Goal: Task Accomplishment & Management: Use online tool/utility

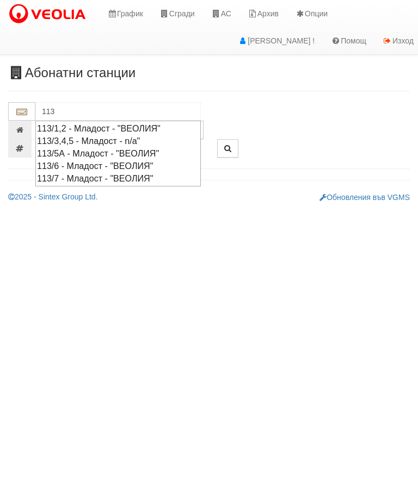
click at [93, 126] on div "113/1,2 - Младост - "ВЕОЛИЯ"" at bounding box center [118, 128] width 162 height 13
type input "113/1,2 - Младост - "ВЕОЛИЯ""
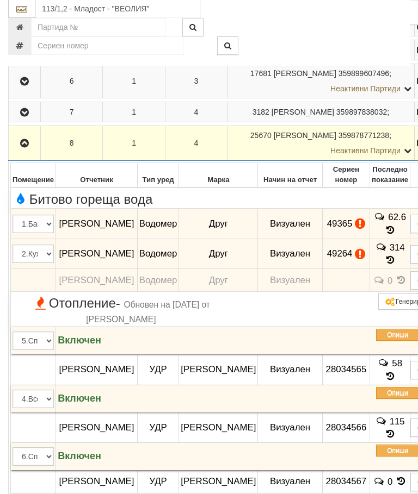
scroll to position [379, 0]
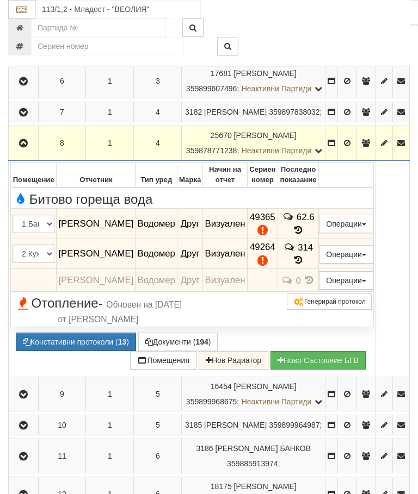
click at [0, 0] on button "Редакция / Протокол" at bounding box center [0, 0] width 0 height 0
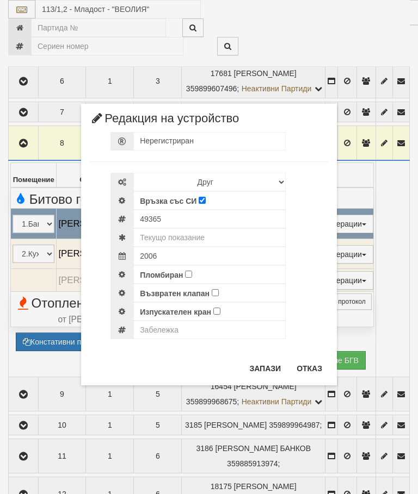
click at [363, 27] on div "× Редакция на устройство Нерегистриран Избери Марка и модел Апатор Повогаз Друг…" at bounding box center [209, 193] width 408 height 386
click at [305, 369] on button "Отказ" at bounding box center [309, 368] width 39 height 17
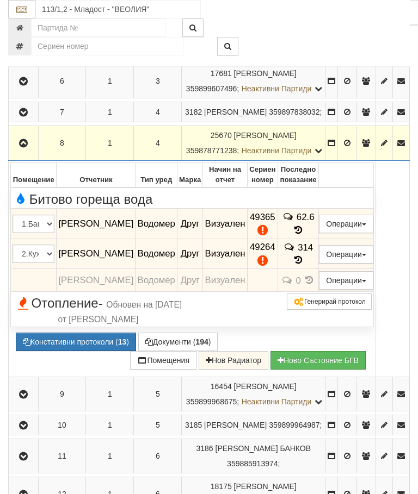
click at [0, 0] on button "Редакция / Протокол" at bounding box center [0, 0] width 0 height 0
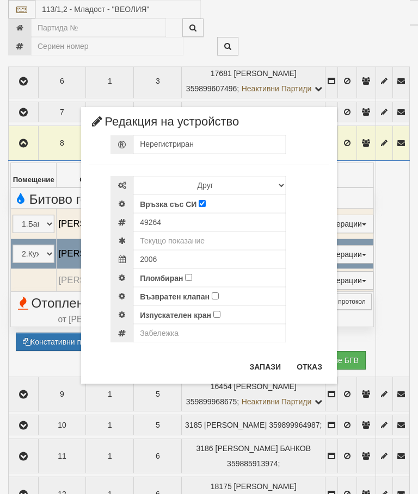
click at [375, 32] on div "× Редакция на устройство Нерегистриран Избери Марка и модел Апатор Повогаз Друг…" at bounding box center [209, 192] width 408 height 384
click at [307, 365] on button "Отказ" at bounding box center [309, 366] width 39 height 17
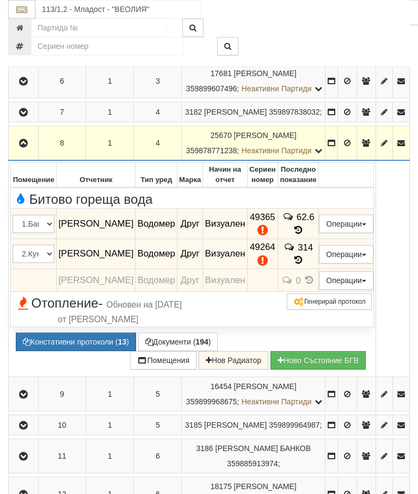
click at [77, 351] on button "Констативни протоколи ( 13 )" at bounding box center [76, 342] width 120 height 18
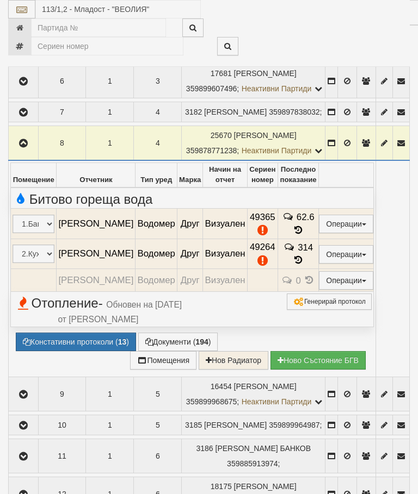
select select "10"
select select "1"
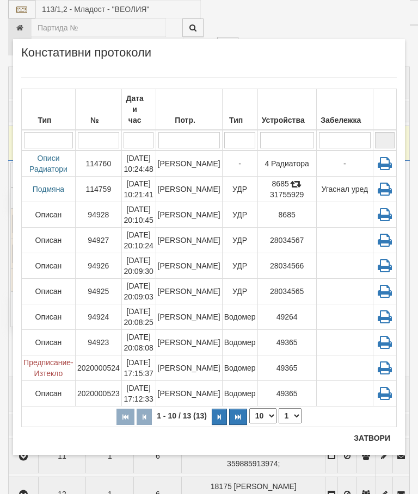
click at [149, 330] on td "[DATE] 20:08:08" at bounding box center [138, 343] width 34 height 26
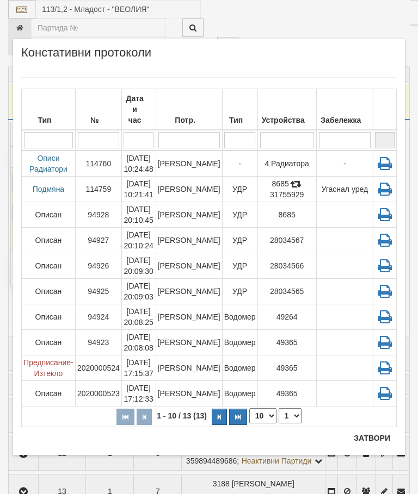
click at [377, 440] on button "Затвори" at bounding box center [371, 438] width 49 height 17
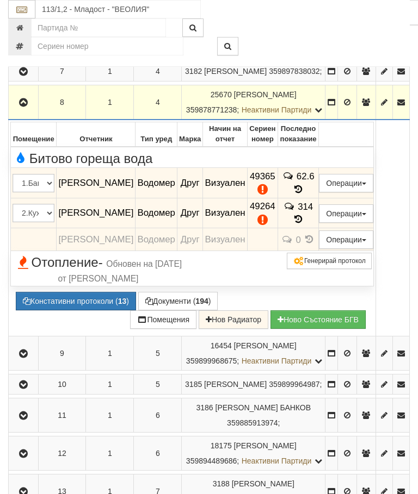
click at [0, 0] on button "Редакция / Протокол" at bounding box center [0, 0] width 0 height 0
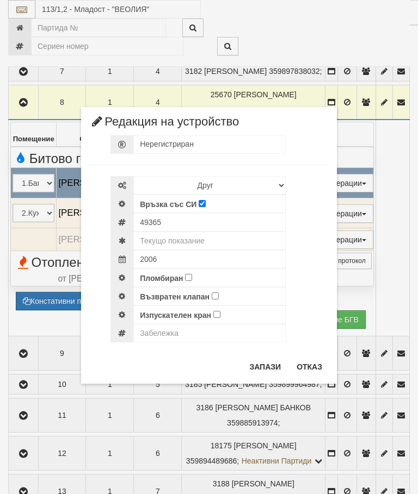
click at [369, 38] on div "× Редакция на устройство Нерегистриран Избери Марка и модел Апатор Повогаз Друг…" at bounding box center [209, 192] width 408 height 384
click at [303, 368] on button "Отказ" at bounding box center [309, 366] width 39 height 17
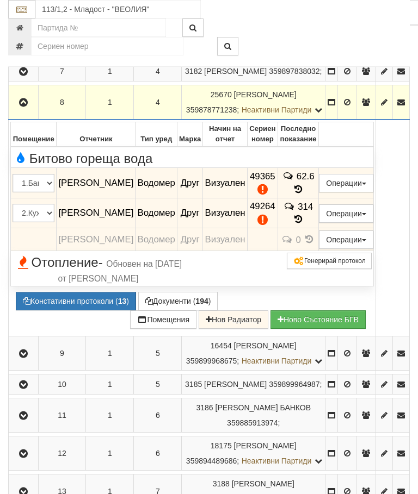
click at [0, 0] on button "Редакция / Протокол" at bounding box center [0, 0] width 0 height 0
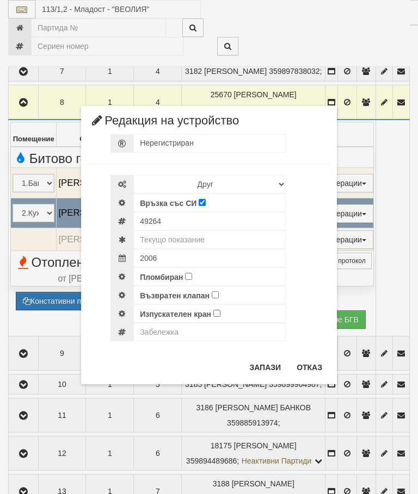
click at [345, 30] on div "× Редакция на устройство Нерегистриран Избери Марка и модел Апатор Повогаз Друг…" at bounding box center [209, 192] width 408 height 384
click at [307, 368] on button "Отказ" at bounding box center [309, 367] width 39 height 17
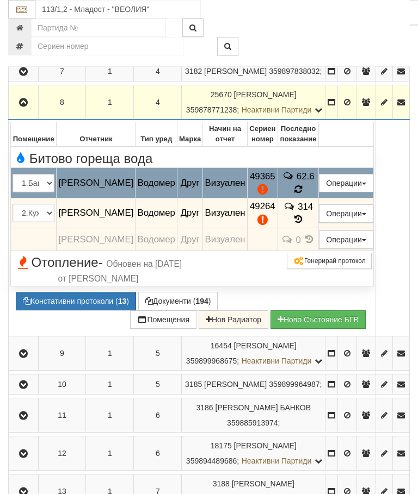
click at [302, 195] on icon at bounding box center [298, 190] width 8 height 10
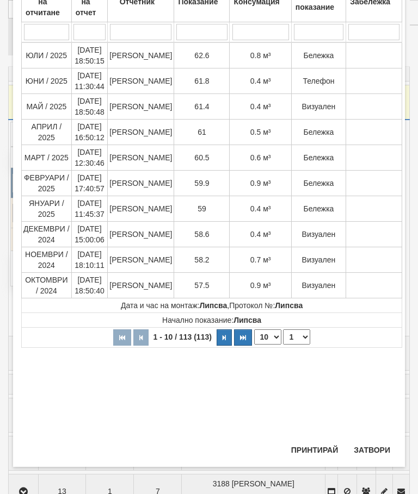
scroll to position [97, 0]
click at [377, 453] on button "Затвори" at bounding box center [371, 450] width 49 height 17
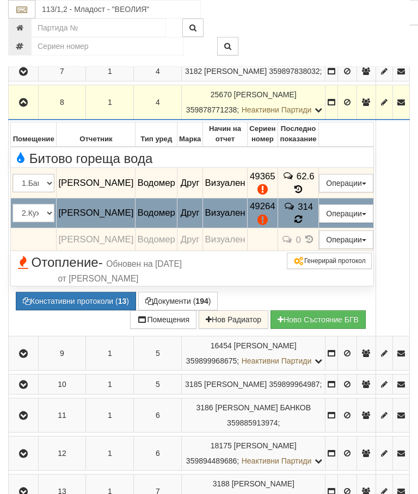
click at [302, 225] on icon at bounding box center [298, 220] width 8 height 10
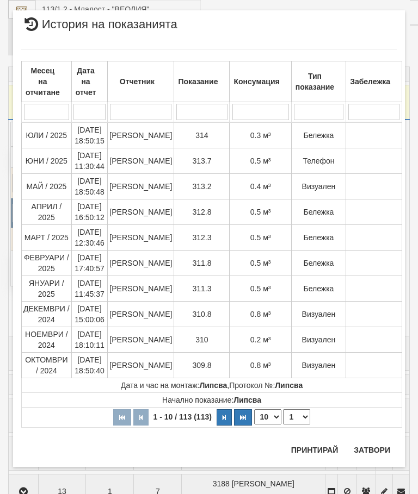
scroll to position [409, 0]
click at [368, 446] on button "Затвори" at bounding box center [371, 450] width 49 height 17
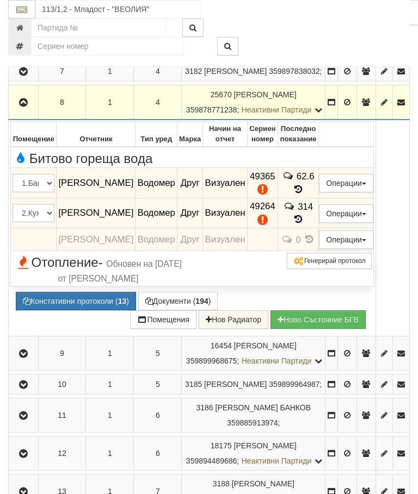
click at [23, 107] on icon "button" at bounding box center [23, 103] width 13 height 8
